Goal: Task Accomplishment & Management: Complete application form

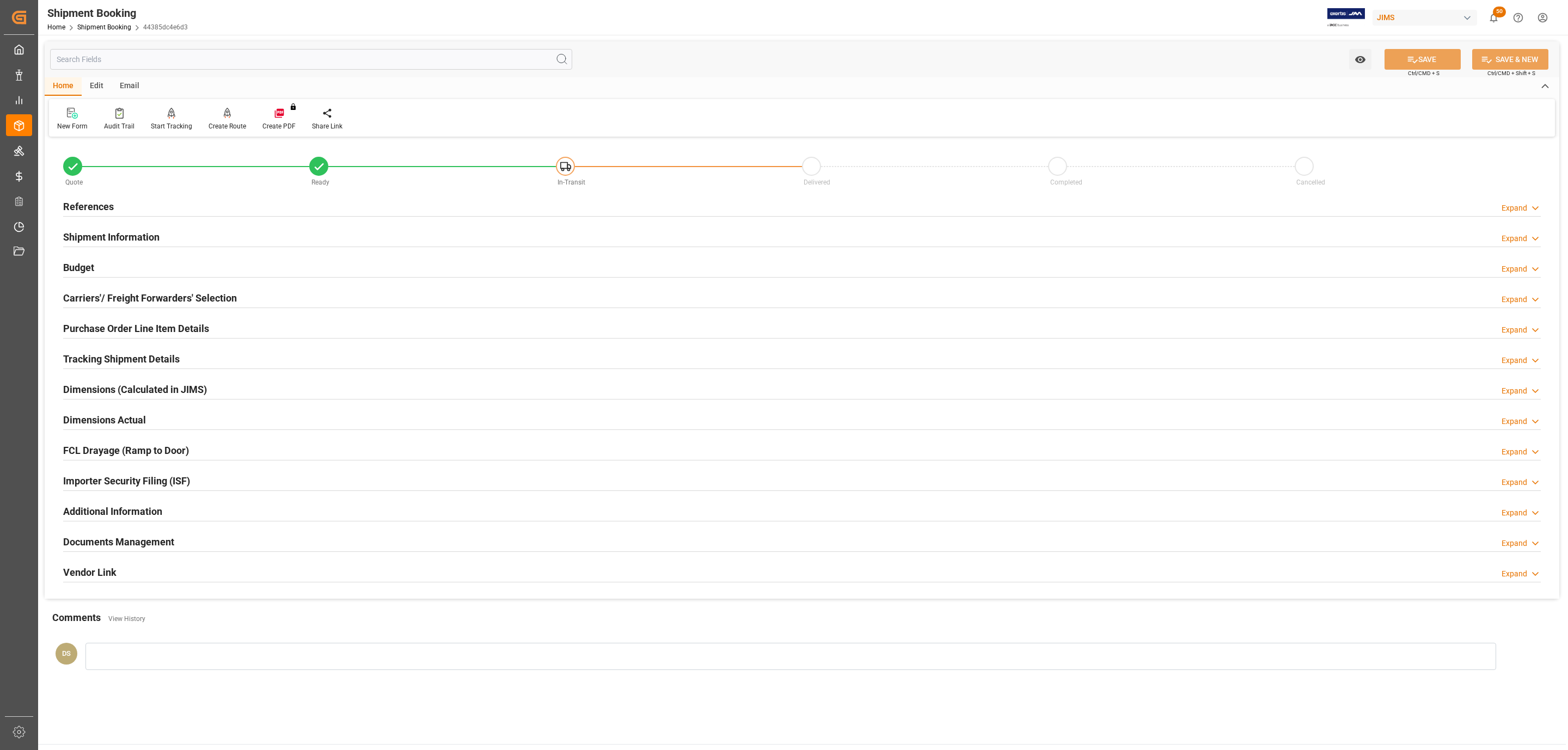
click at [92, 206] on h2 "References" at bounding box center [88, 207] width 50 height 14
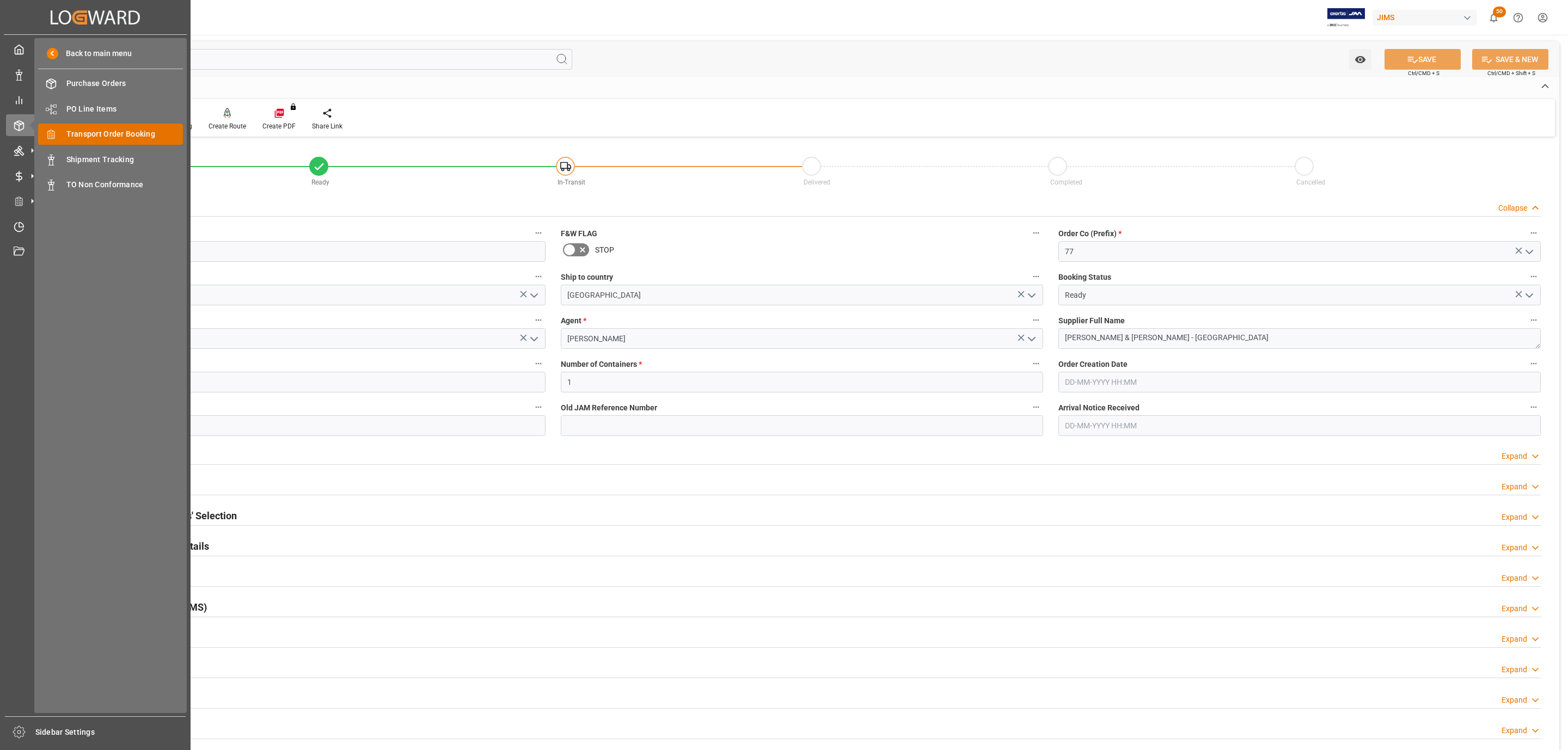
click at [148, 142] on div "Transport Order Booking Transport Order Booking" at bounding box center [110, 134] width 145 height 22
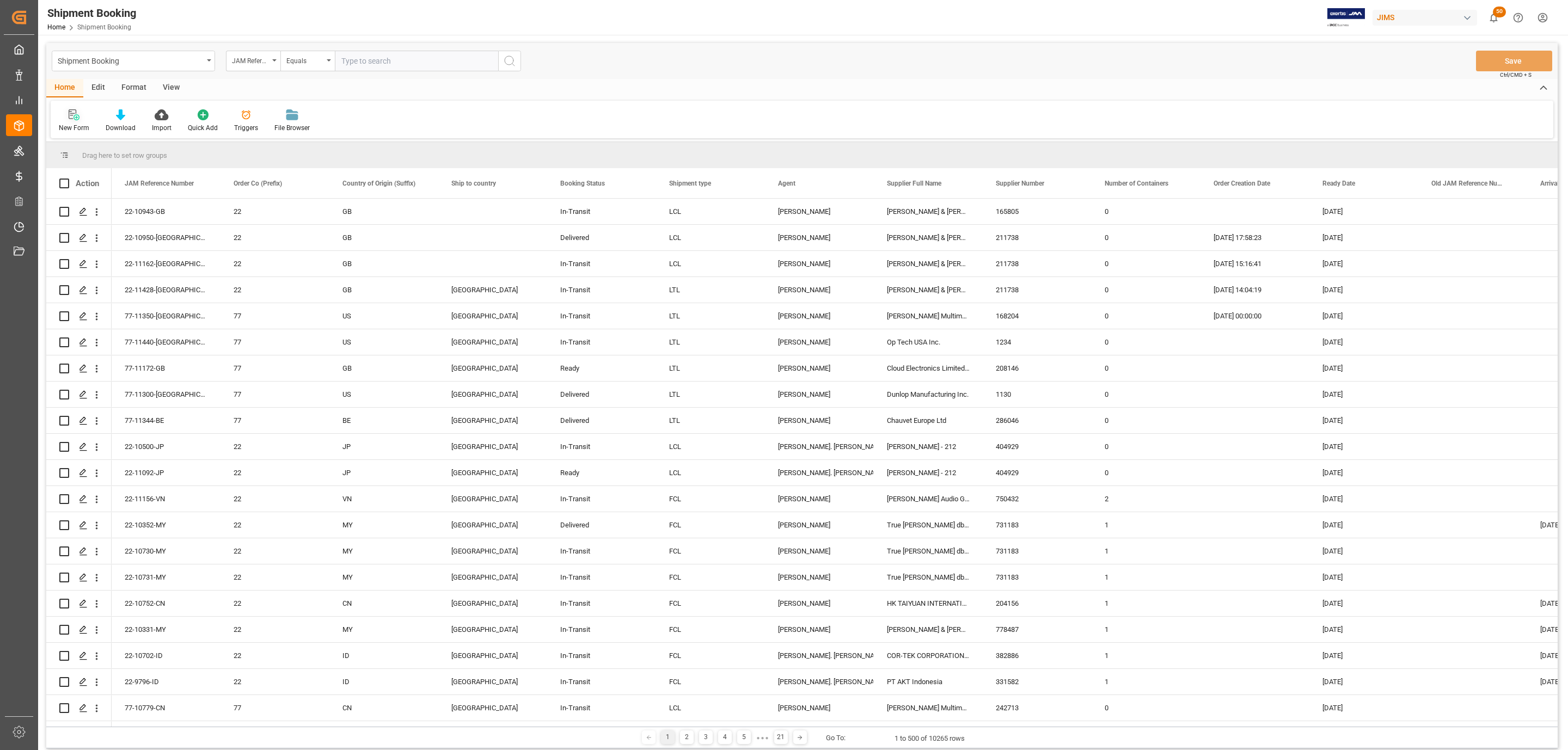
click at [69, 114] on icon at bounding box center [74, 115] width 11 height 11
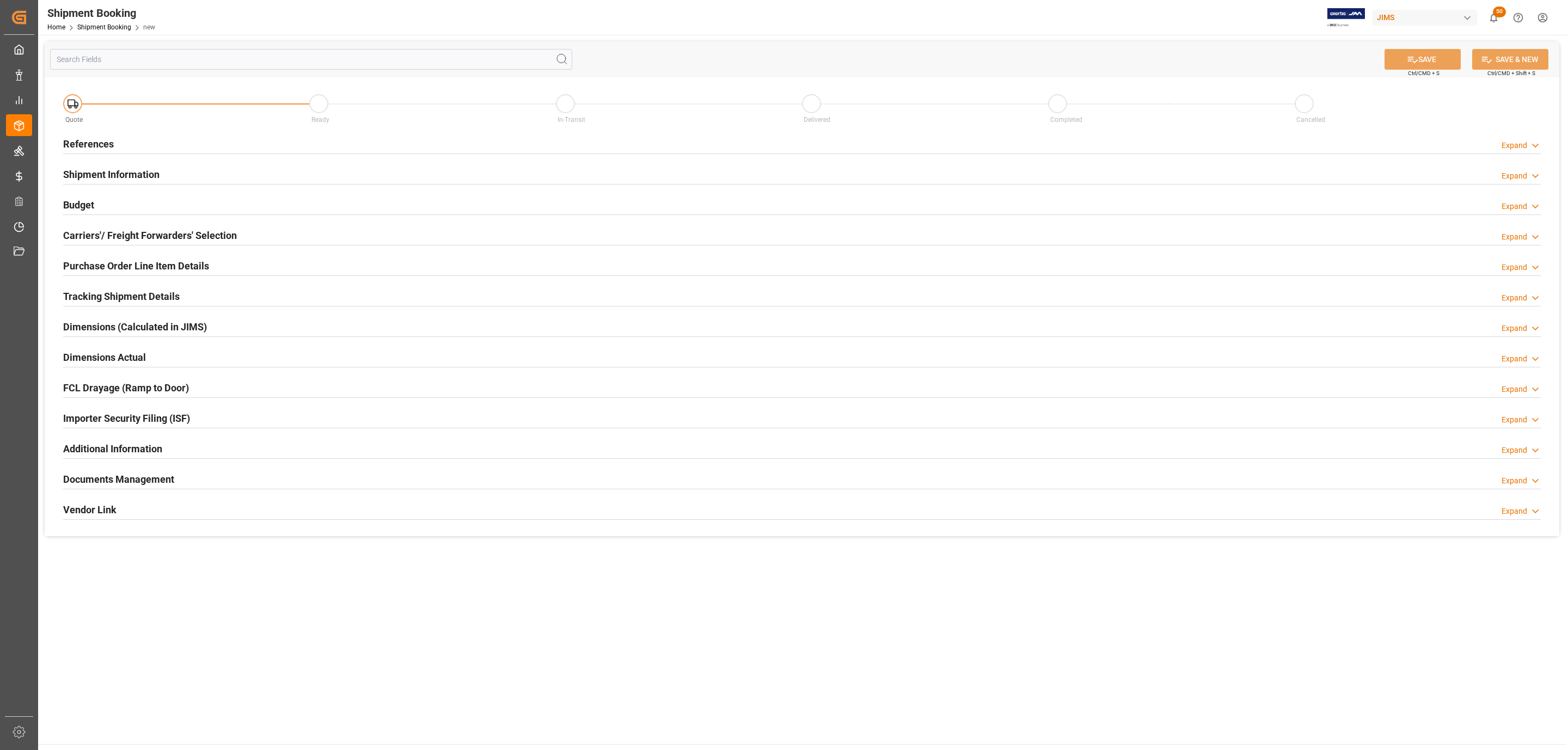
click at [93, 151] on h2 "References" at bounding box center [88, 144] width 50 height 14
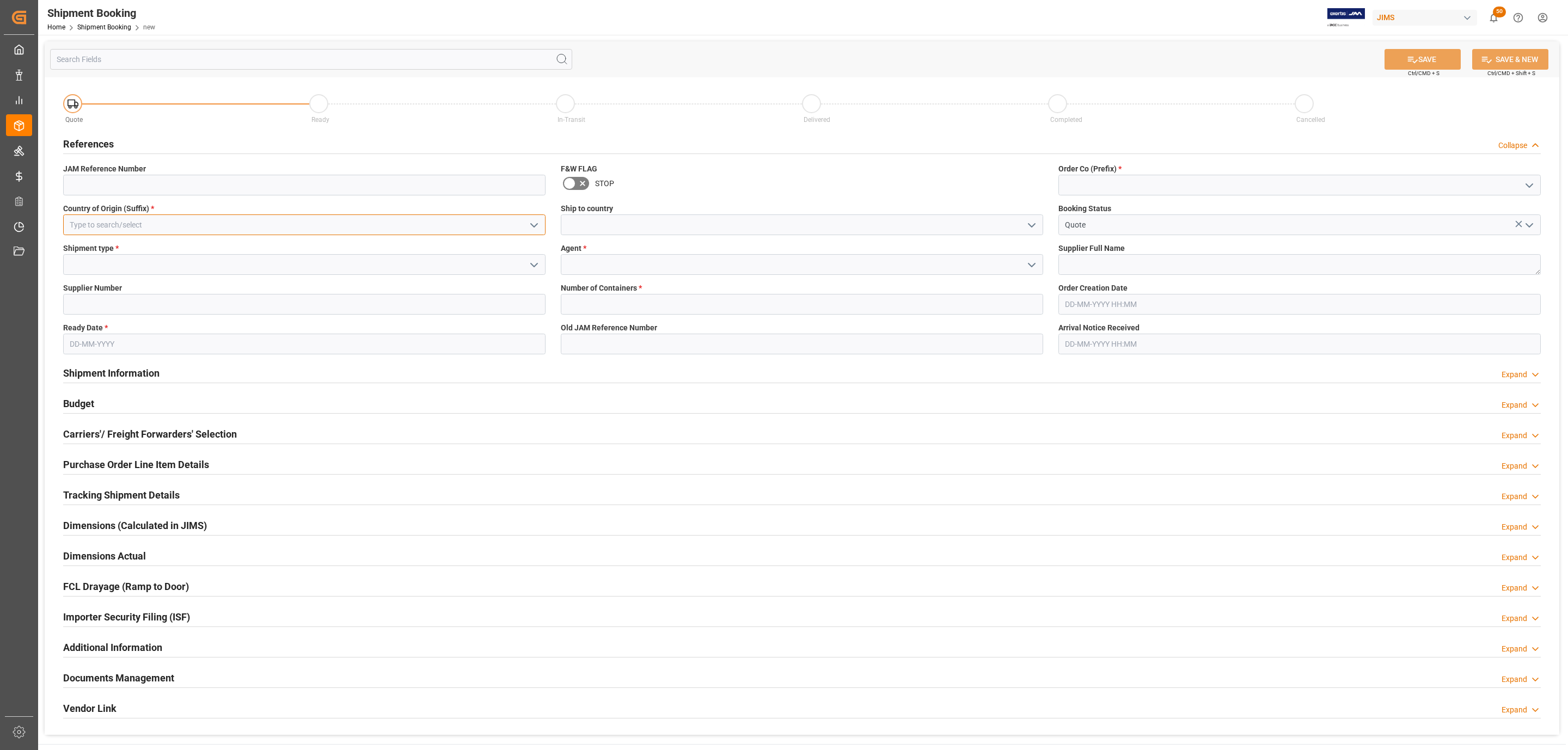
click at [201, 225] on input at bounding box center [304, 225] width 482 height 21
click at [125, 250] on div "CN" at bounding box center [304, 249] width 481 height 25
type input "CN"
click at [534, 261] on icon "open menu" at bounding box center [534, 265] width 13 height 13
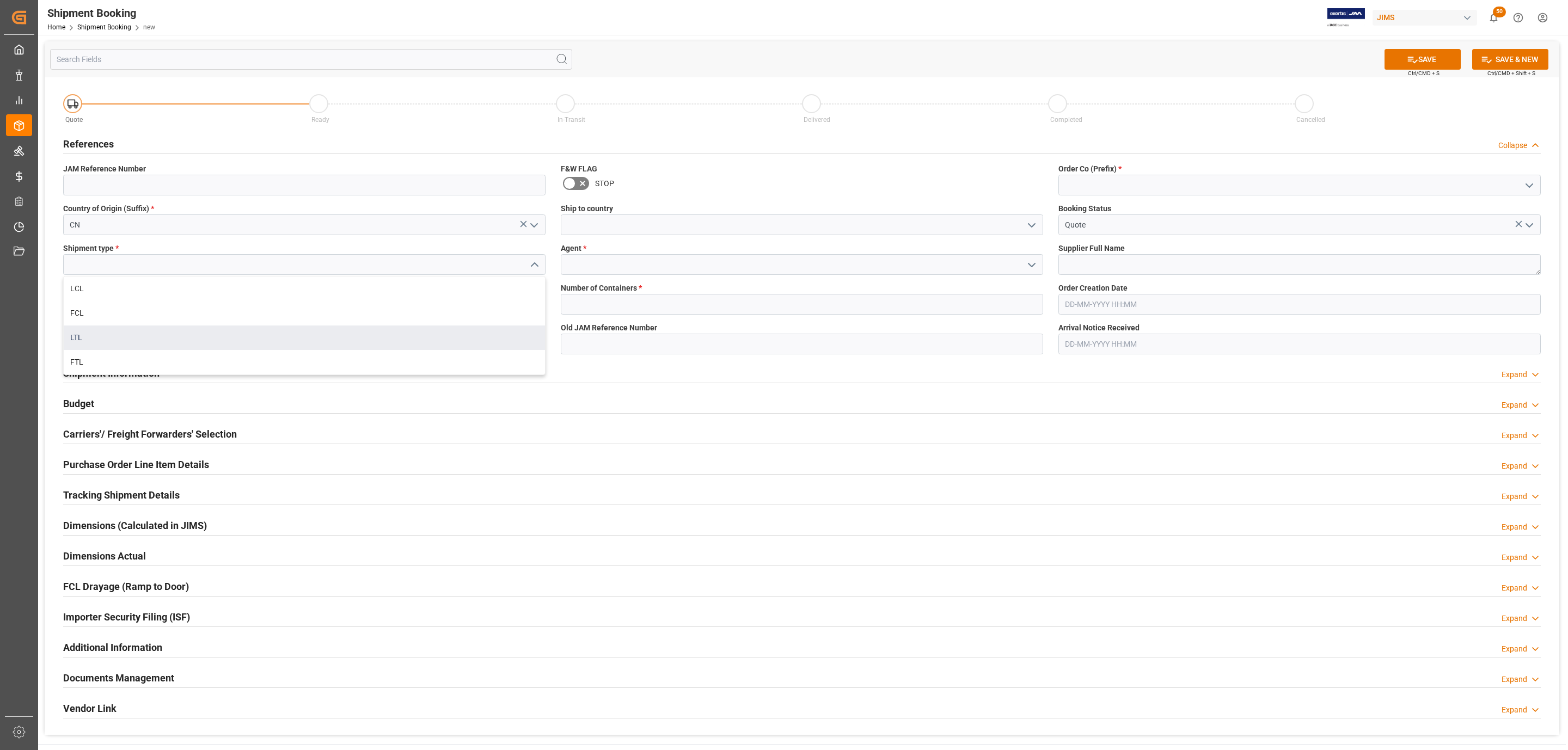
click at [172, 341] on div "LTL" at bounding box center [304, 338] width 481 height 25
type input "LTL"
click at [102, 348] on input "text" at bounding box center [304, 344] width 482 height 21
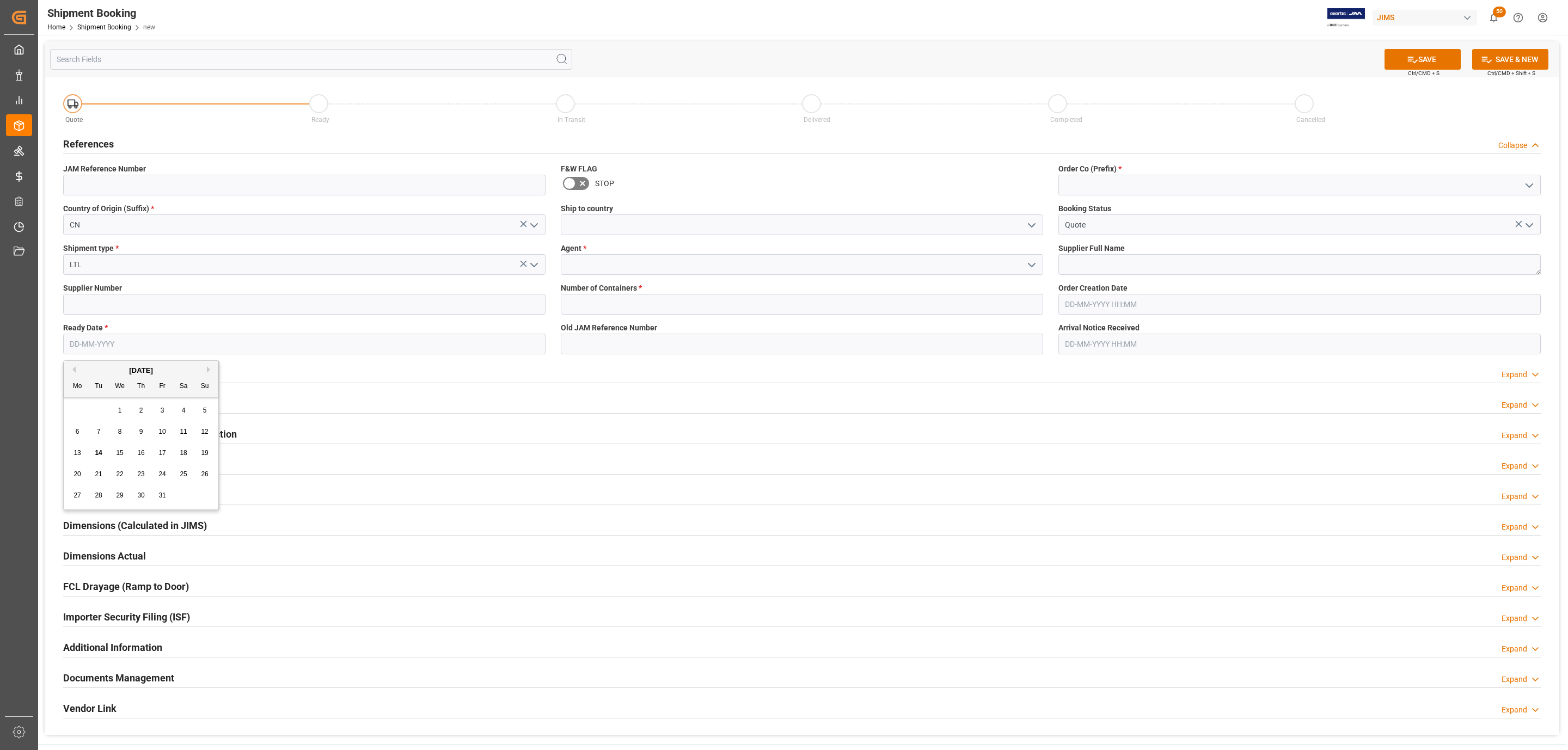
click at [85, 407] on div "29 30 1 2 3 4 5" at bounding box center [141, 410] width 148 height 22
click at [98, 452] on span "14" at bounding box center [98, 453] width 7 height 8
type input "[DATE]"
click at [1036, 224] on icon "open menu" at bounding box center [1031, 225] width 13 height 13
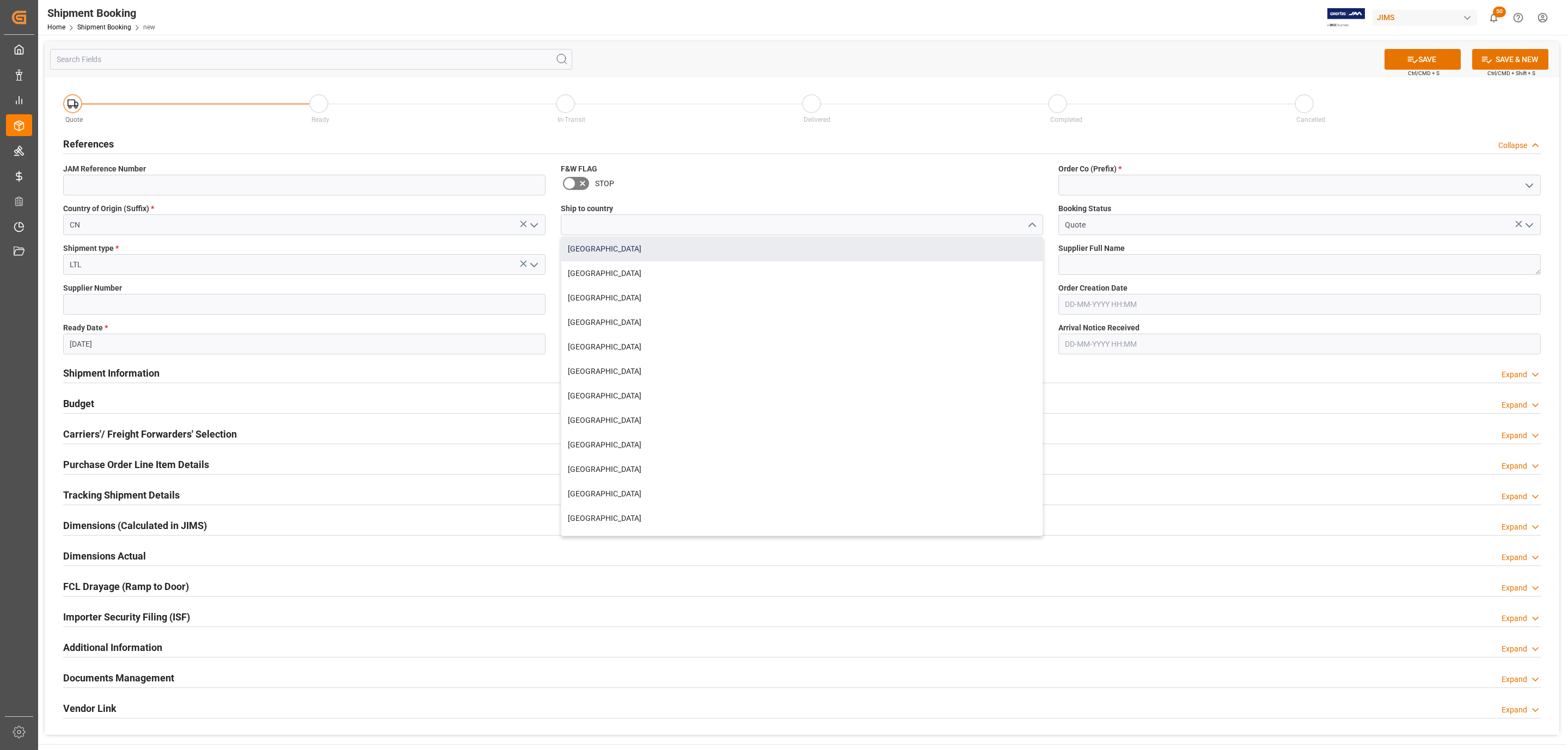
click at [703, 251] on div "[GEOGRAPHIC_DATA]" at bounding box center [802, 249] width 481 height 25
type input "[GEOGRAPHIC_DATA]"
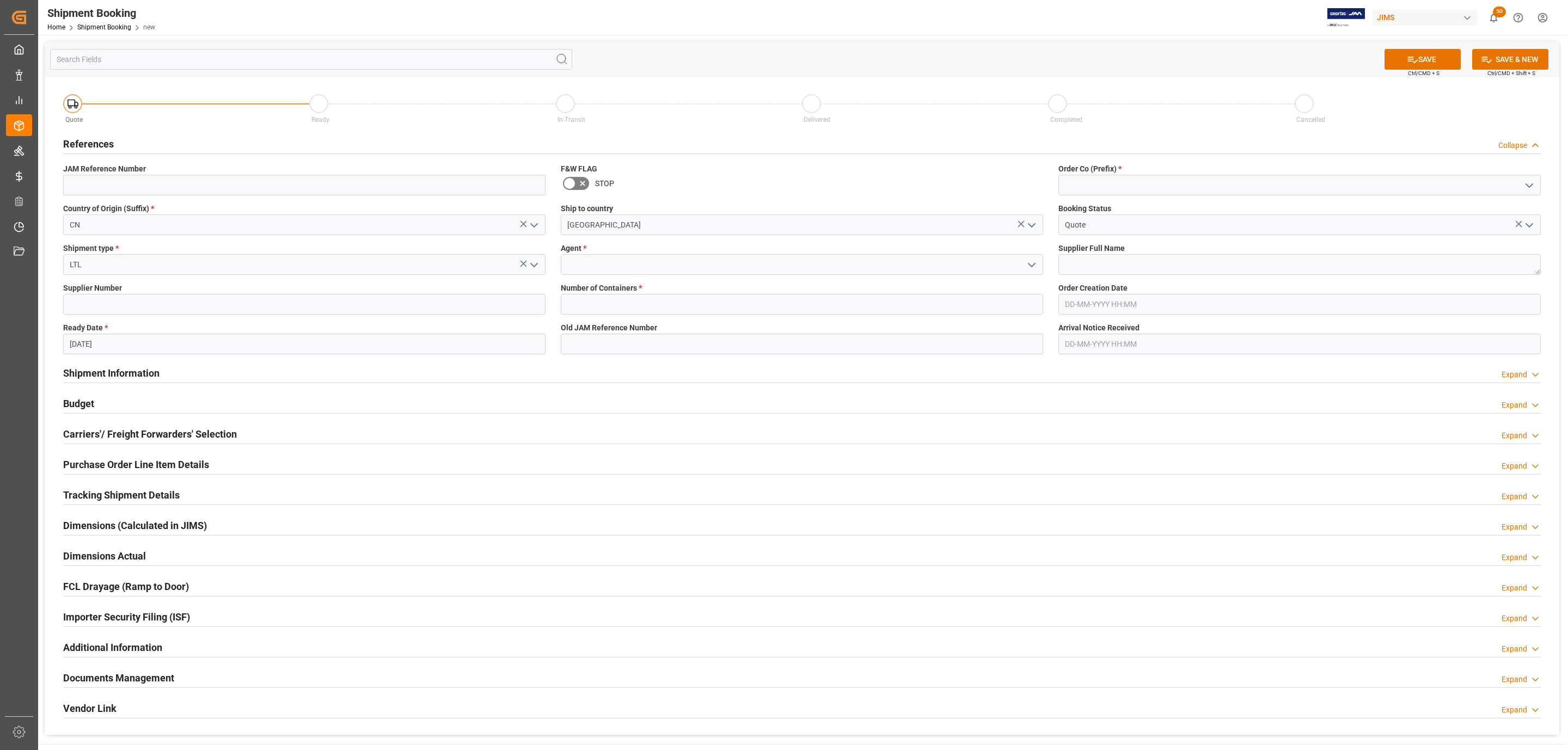
click at [1033, 259] on icon "open menu" at bounding box center [1031, 265] width 13 height 13
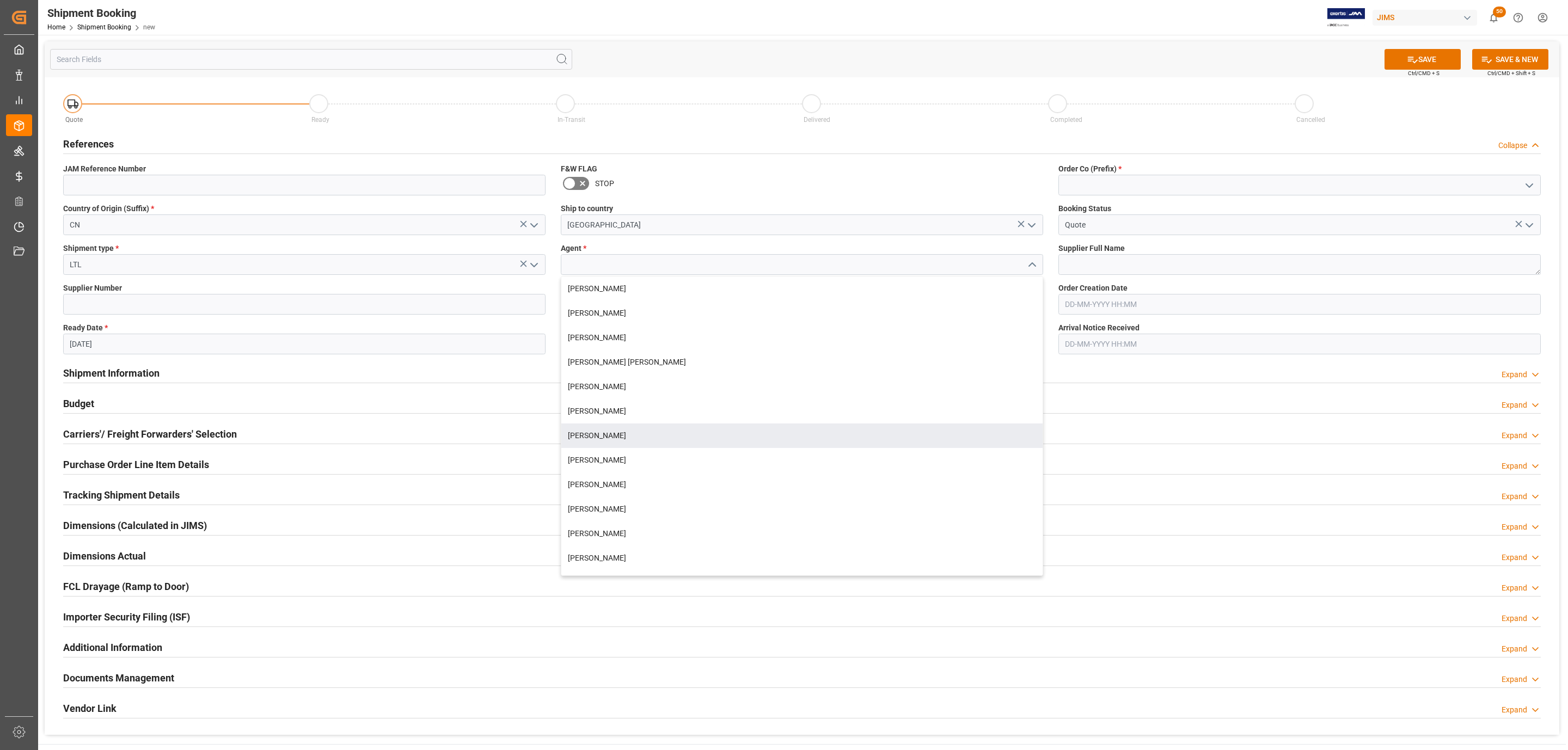
click at [636, 442] on div "[PERSON_NAME]" at bounding box center [802, 436] width 481 height 25
type input "[PERSON_NAME]"
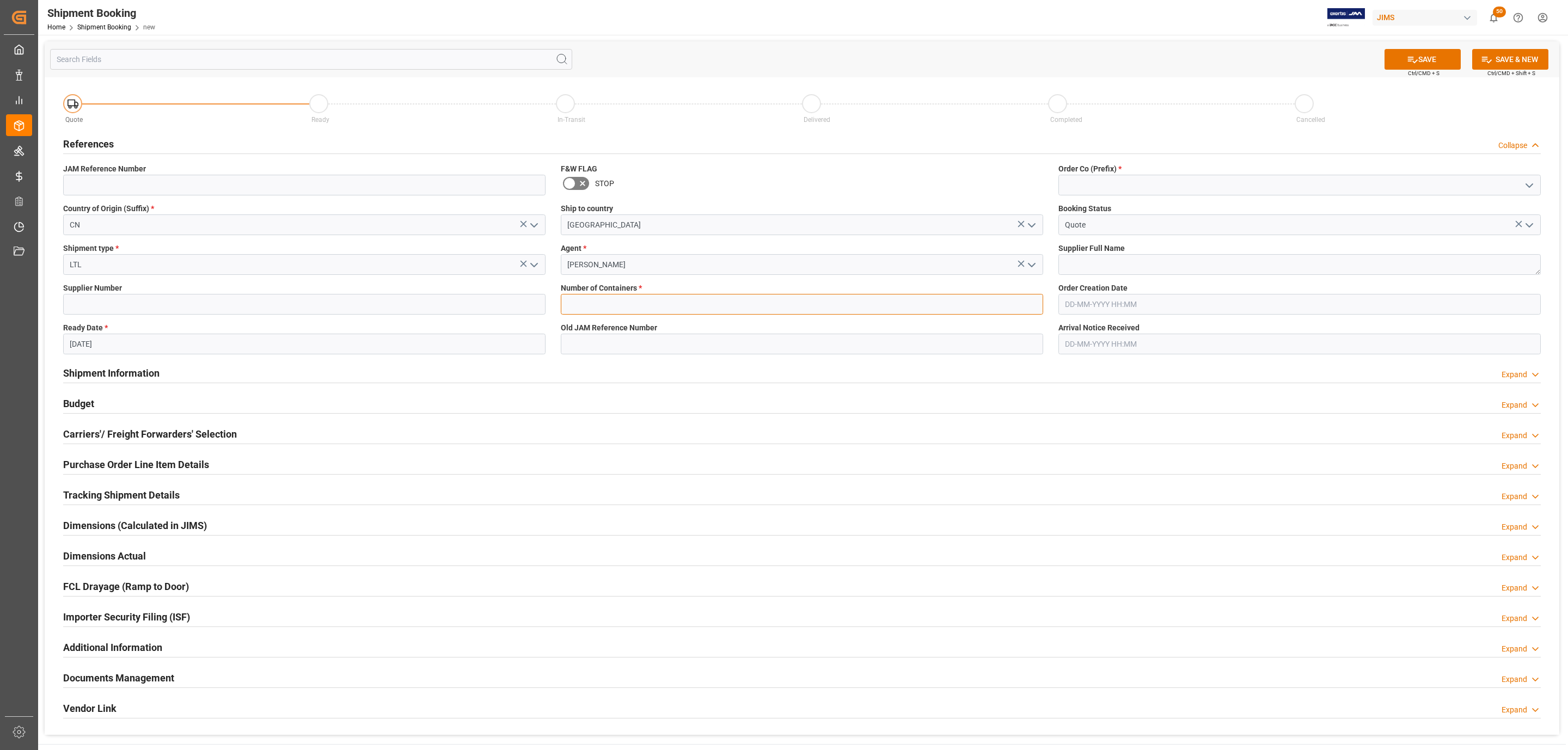
click at [609, 301] on input "text" at bounding box center [802, 304] width 482 height 21
type input "0"
click at [1533, 181] on icon "open menu" at bounding box center [1530, 185] width 13 height 13
click at [1201, 232] on div "77" at bounding box center [1300, 234] width 481 height 25
type input "77"
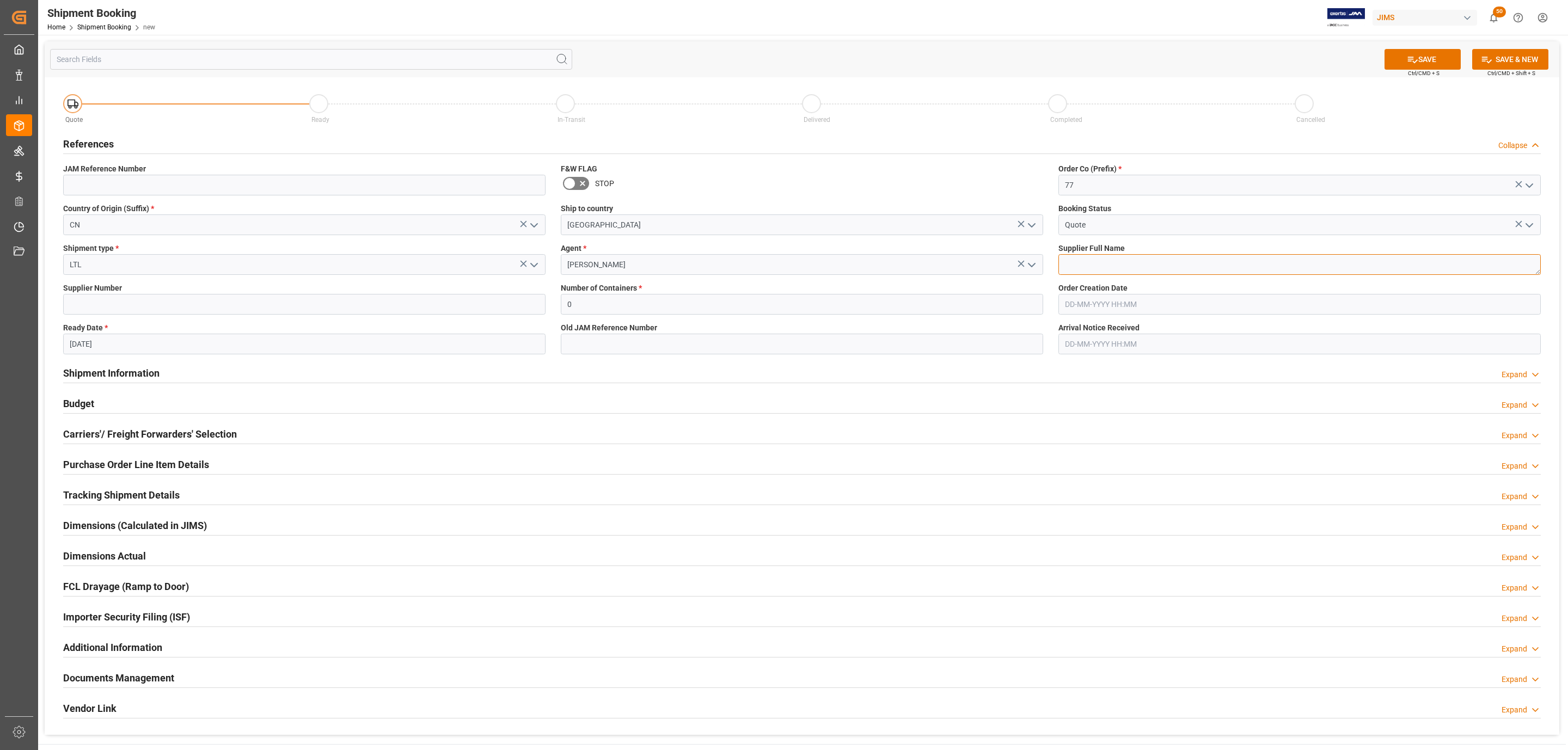
click at [1108, 268] on textarea at bounding box center [1300, 265] width 482 height 21
type textarea "Audient"
click at [1420, 53] on button "SAVE" at bounding box center [1422, 59] width 76 height 21
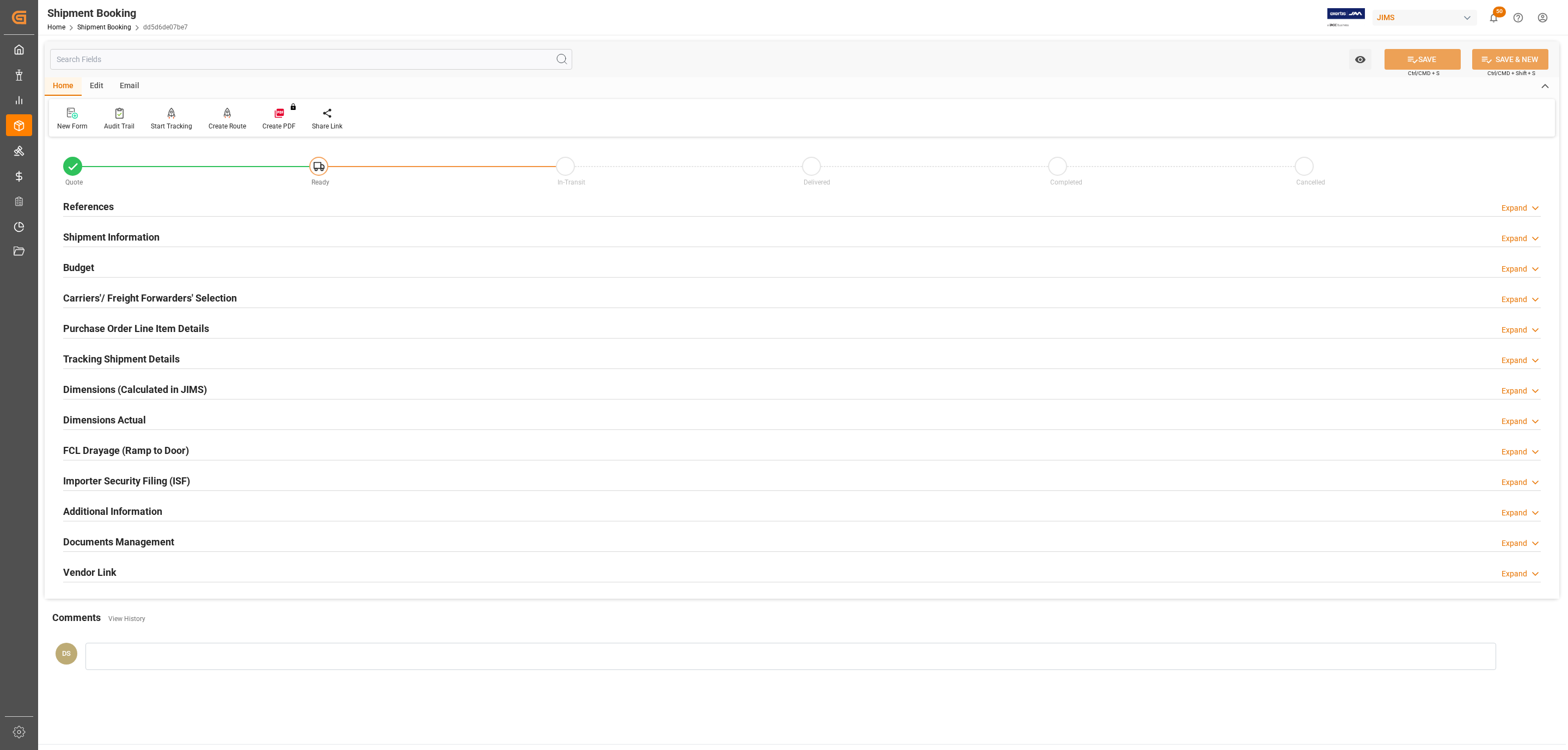
click at [217, 294] on h2 "Carriers'/ Freight Forwarders' Selection" at bounding box center [150, 298] width 174 height 14
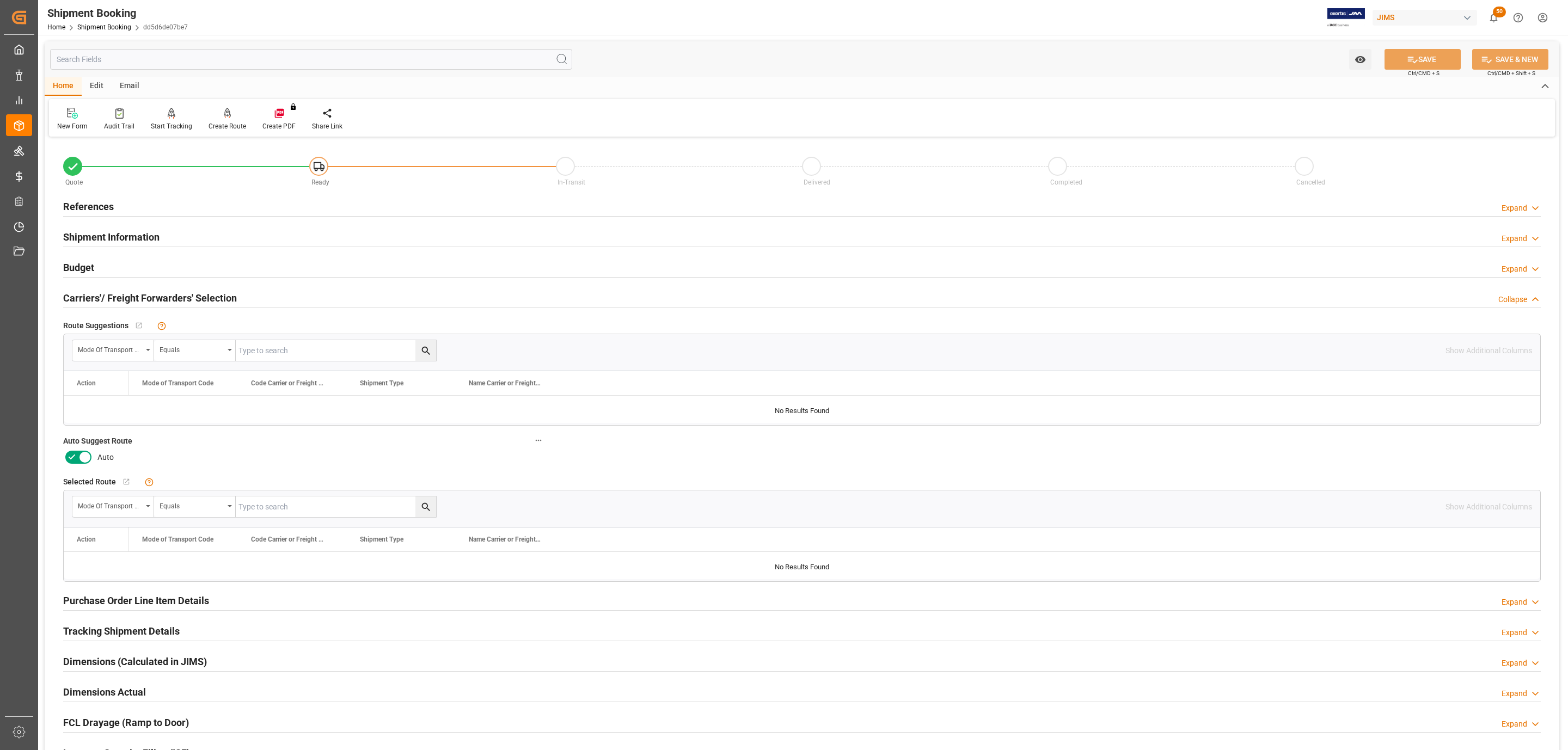
click at [73, 456] on icon at bounding box center [72, 457] width 13 height 13
click at [0, 0] on input "checkbox" at bounding box center [0, 0] width 0 height 0
click at [1405, 49] on div "Watch Option SAVE Ctrl/CMD + S SAVE & NEW Ctrl/CMD + Shift + S" at bounding box center [802, 59] width 1515 height 36
click at [1405, 52] on button "SAVE" at bounding box center [1422, 59] width 76 height 21
type input "Ready"
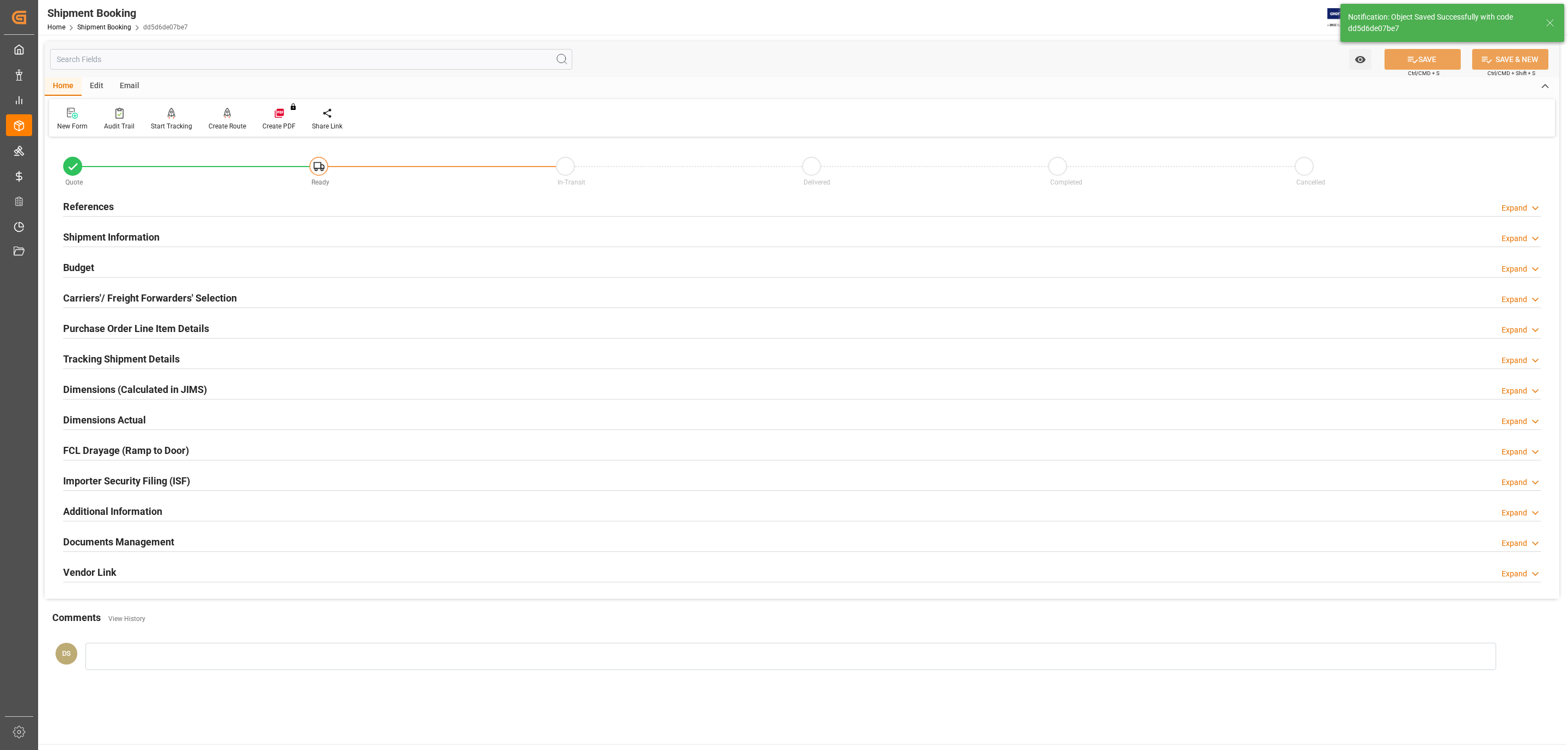
click at [119, 206] on div "References Expand" at bounding box center [802, 206] width 1478 height 21
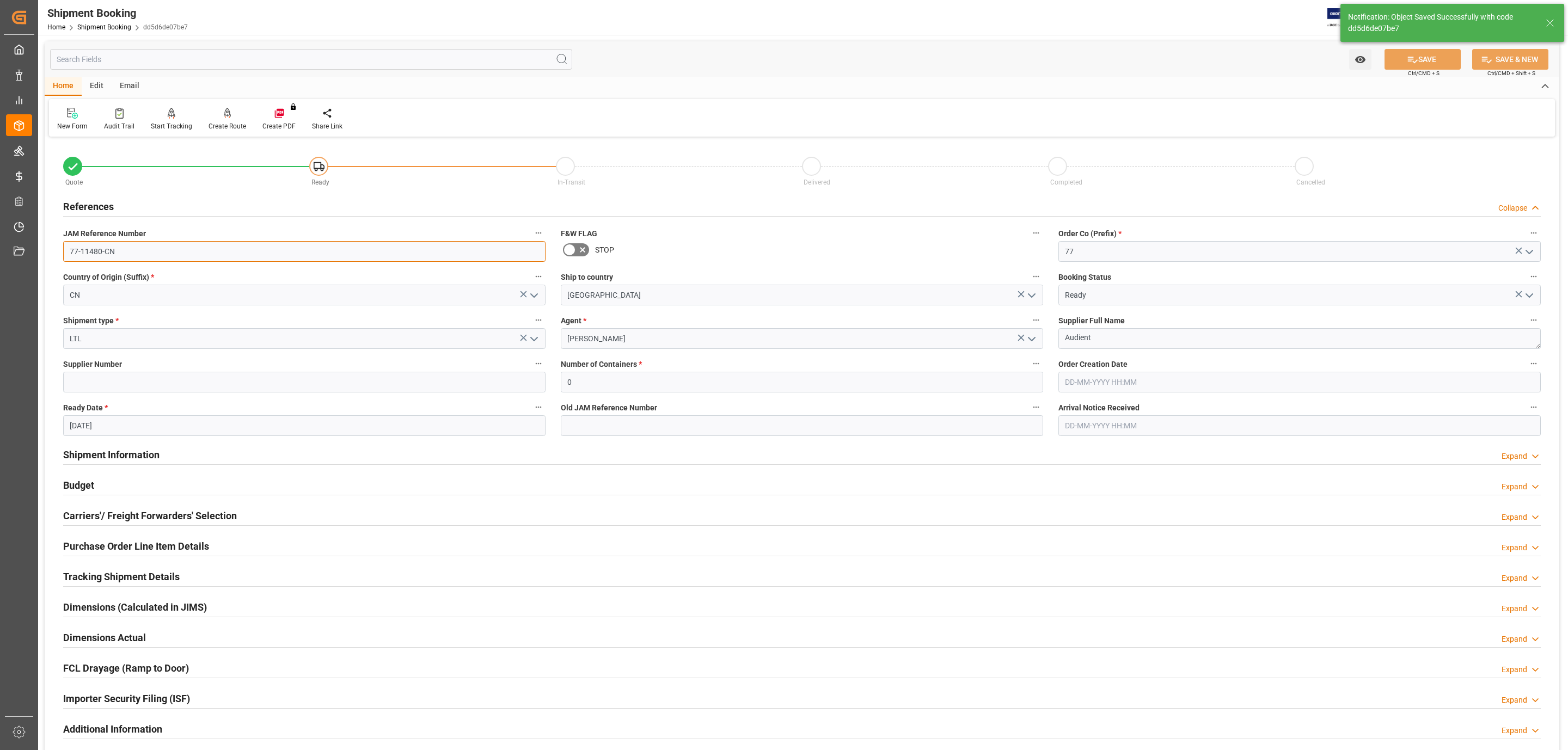
click at [111, 253] on input "77-11480-CN" at bounding box center [304, 251] width 482 height 21
click at [110, 379] on input at bounding box center [304, 382] width 482 height 21
paste input "355669"
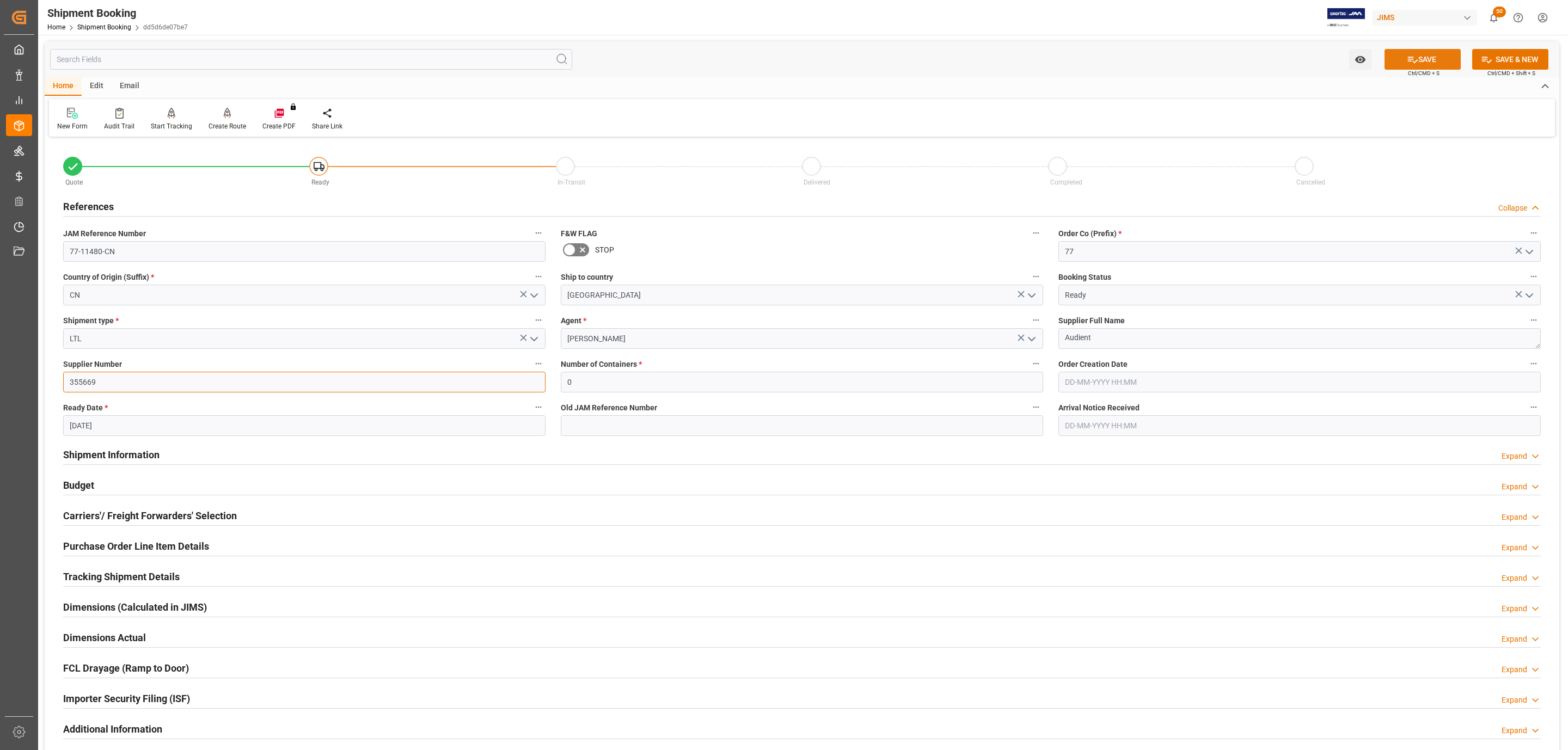
type input "355669"
click at [1427, 53] on button "SAVE" at bounding box center [1422, 59] width 76 height 21
